Goal: Navigation & Orientation: Find specific page/section

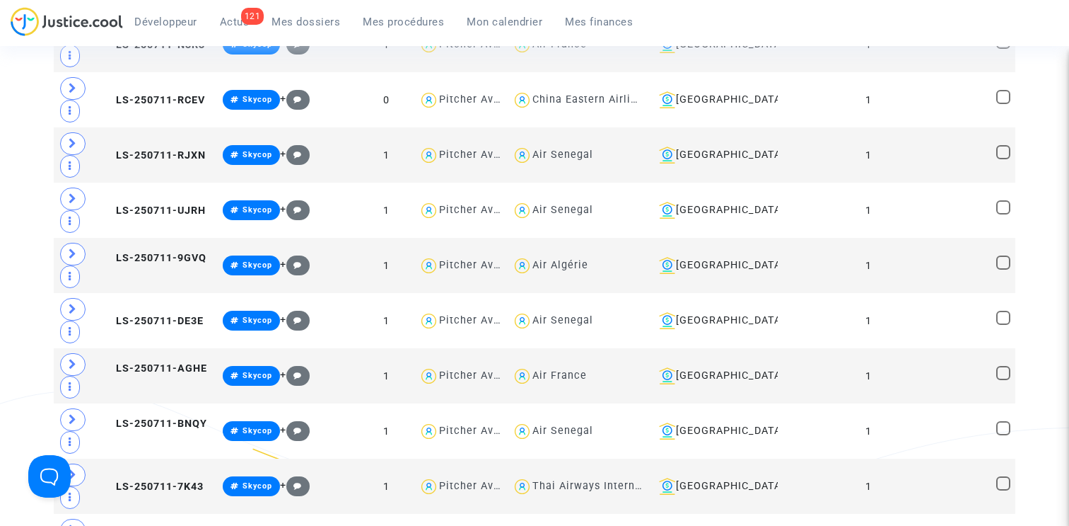
click at [400, 11] on link "Mes procédures" at bounding box center [404, 21] width 104 height 21
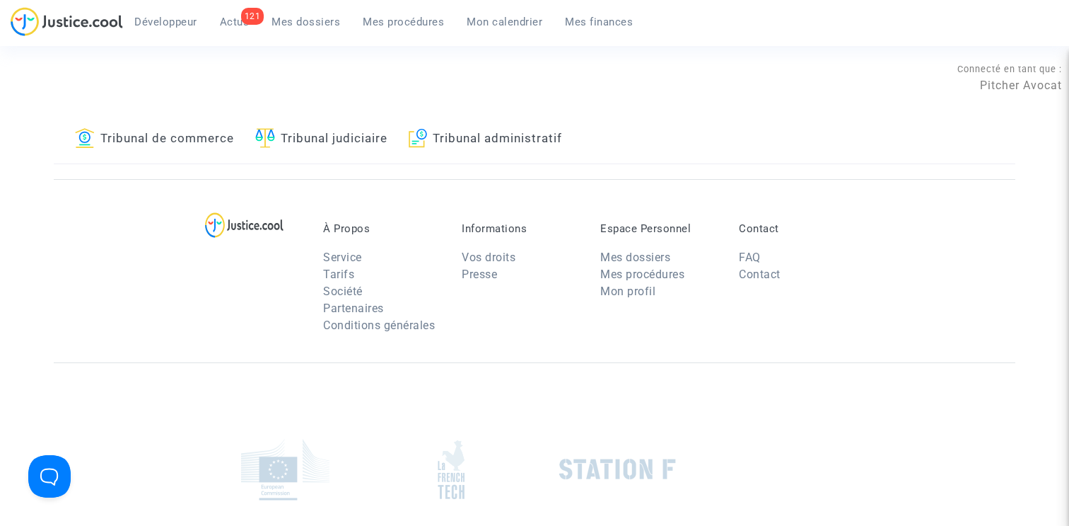
click at [190, 127] on link "Tribunal de commerce" at bounding box center [154, 139] width 159 height 48
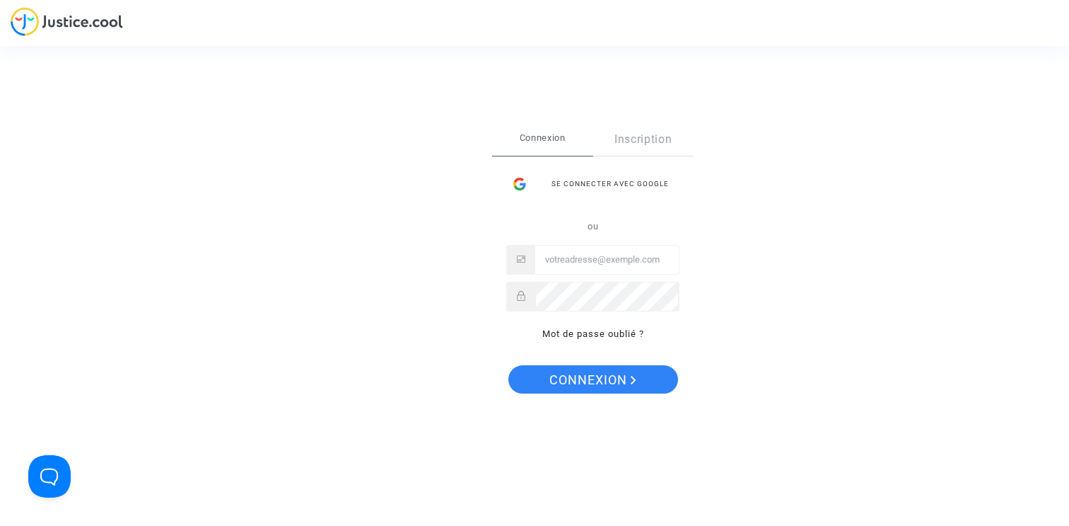
type input "claire+onboarding@justice.cool"
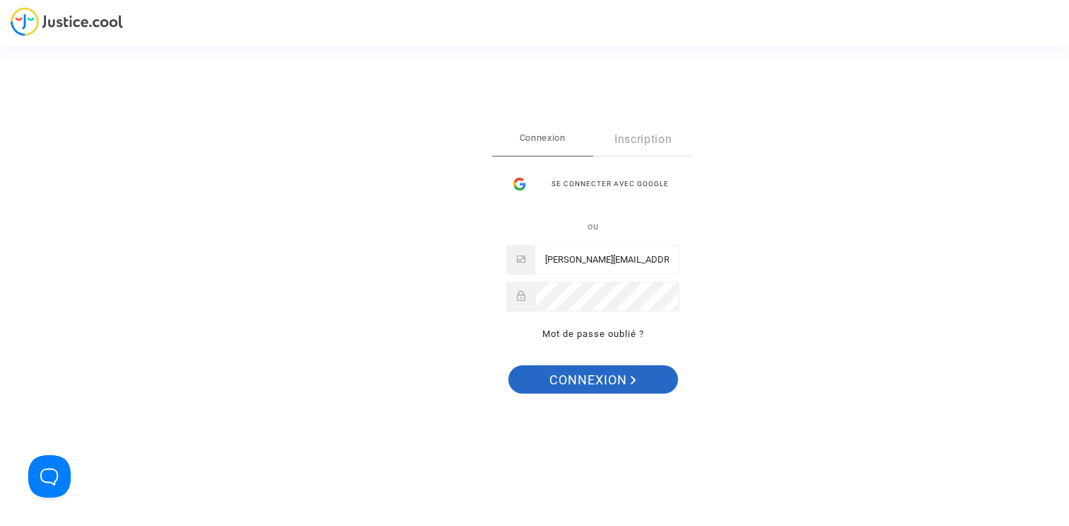
click at [593, 376] on span "Connexion" at bounding box center [593, 380] width 87 height 30
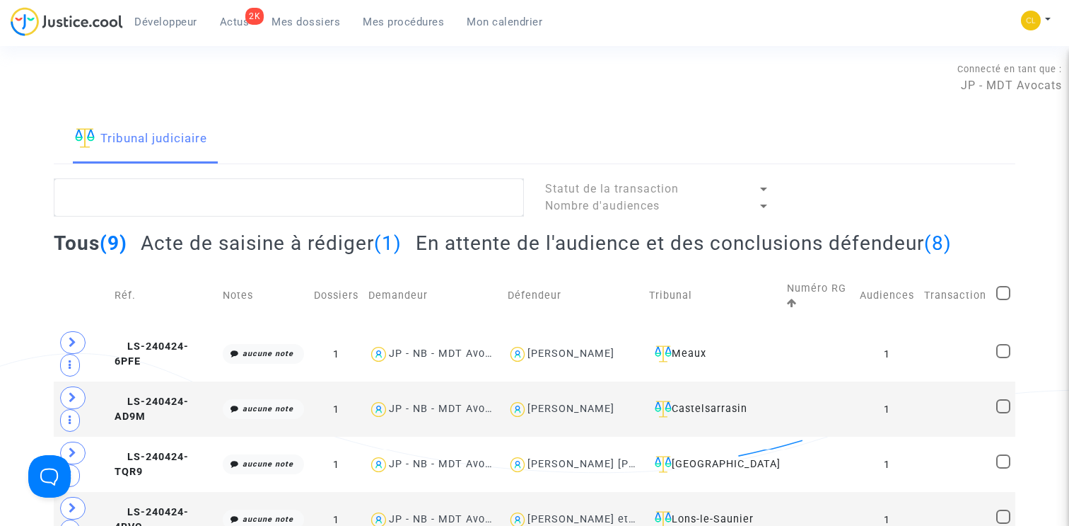
click at [392, 26] on span "Mes procédures" at bounding box center [403, 22] width 81 height 13
